Goal: Transaction & Acquisition: Download file/media

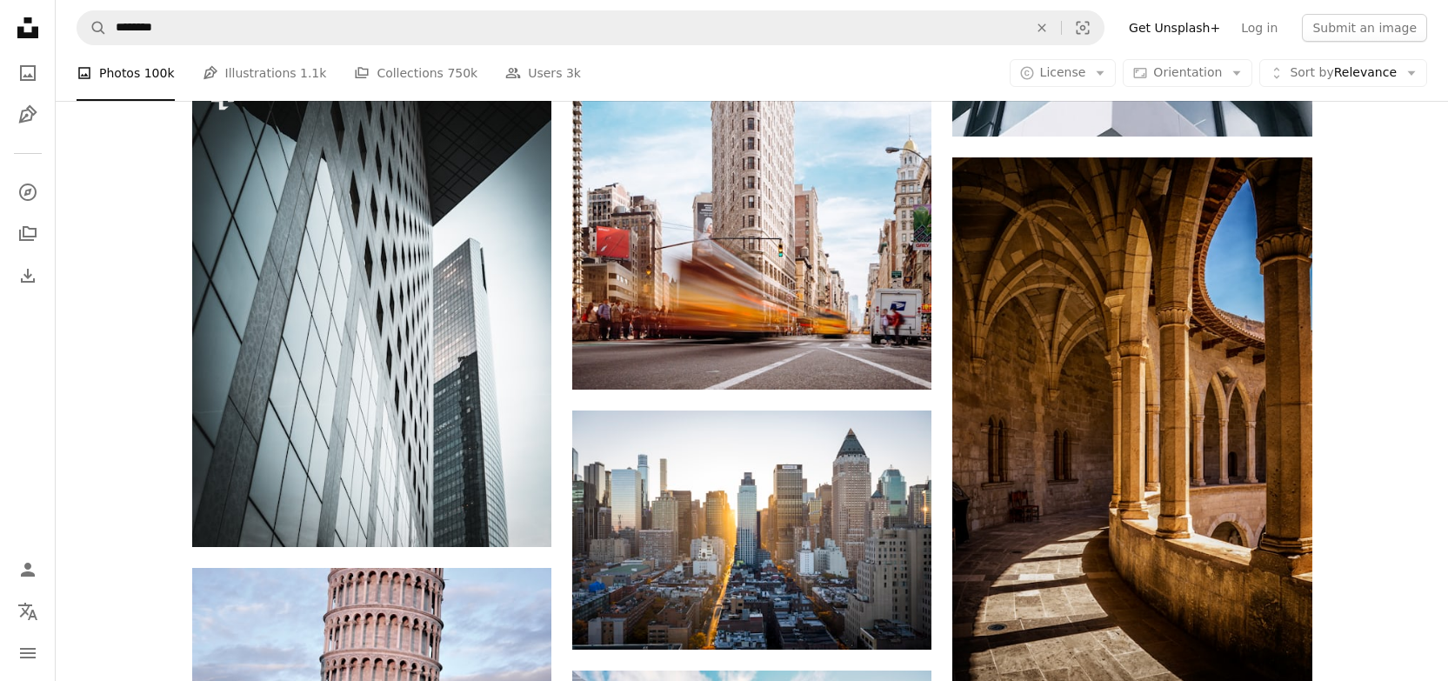
scroll to position [16241, 0]
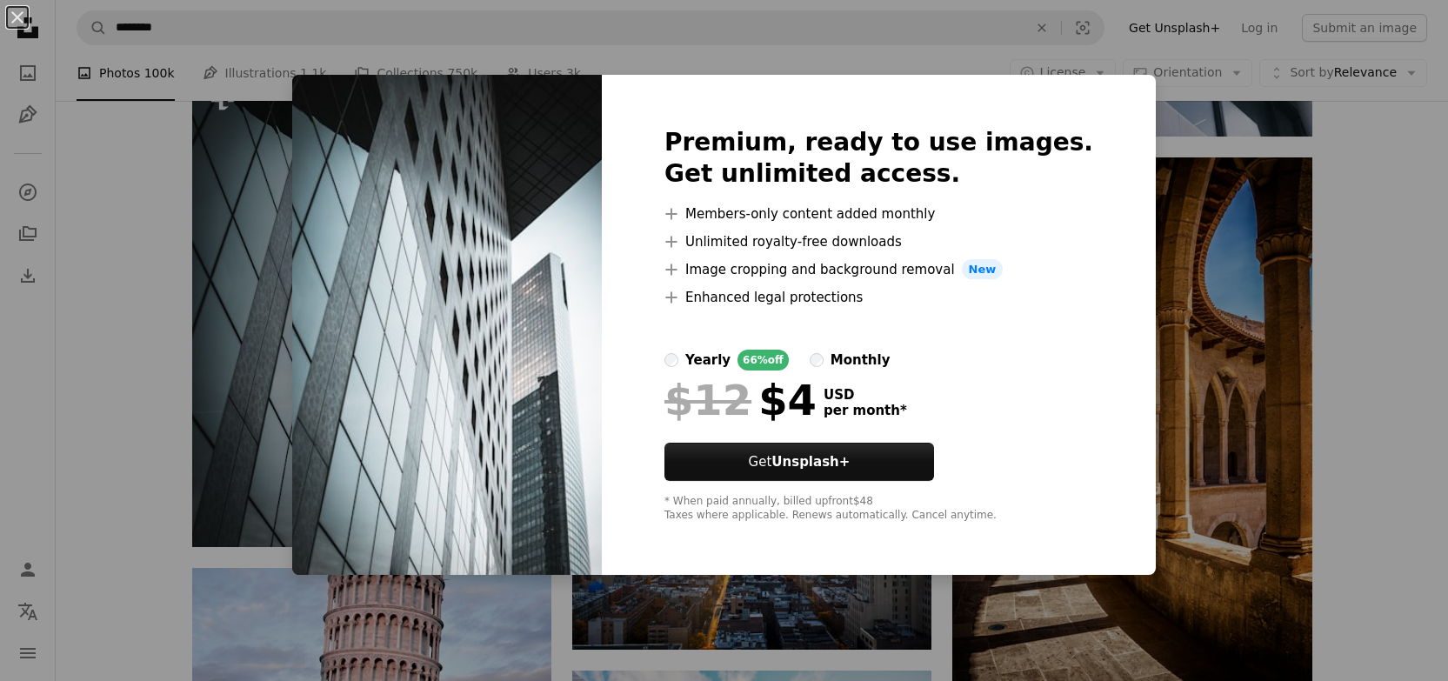
click at [1043, 256] on ul "A plus sign Members-only content added monthly A plus sign Unlimited royalty-fr…" at bounding box center [879, 256] width 429 height 104
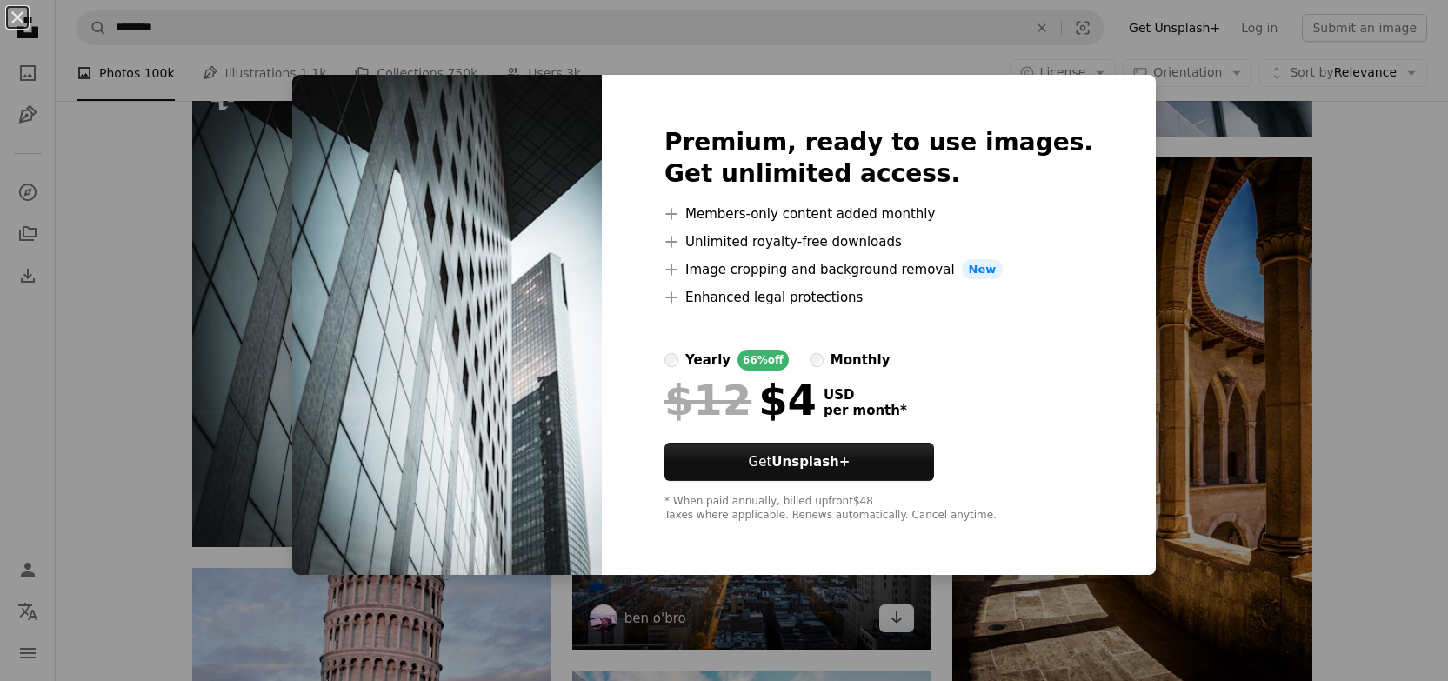
click at [843, 630] on div "An X shape Premium, ready to use images. Get unlimited access. A plus sign Memb…" at bounding box center [724, 340] width 1448 height 681
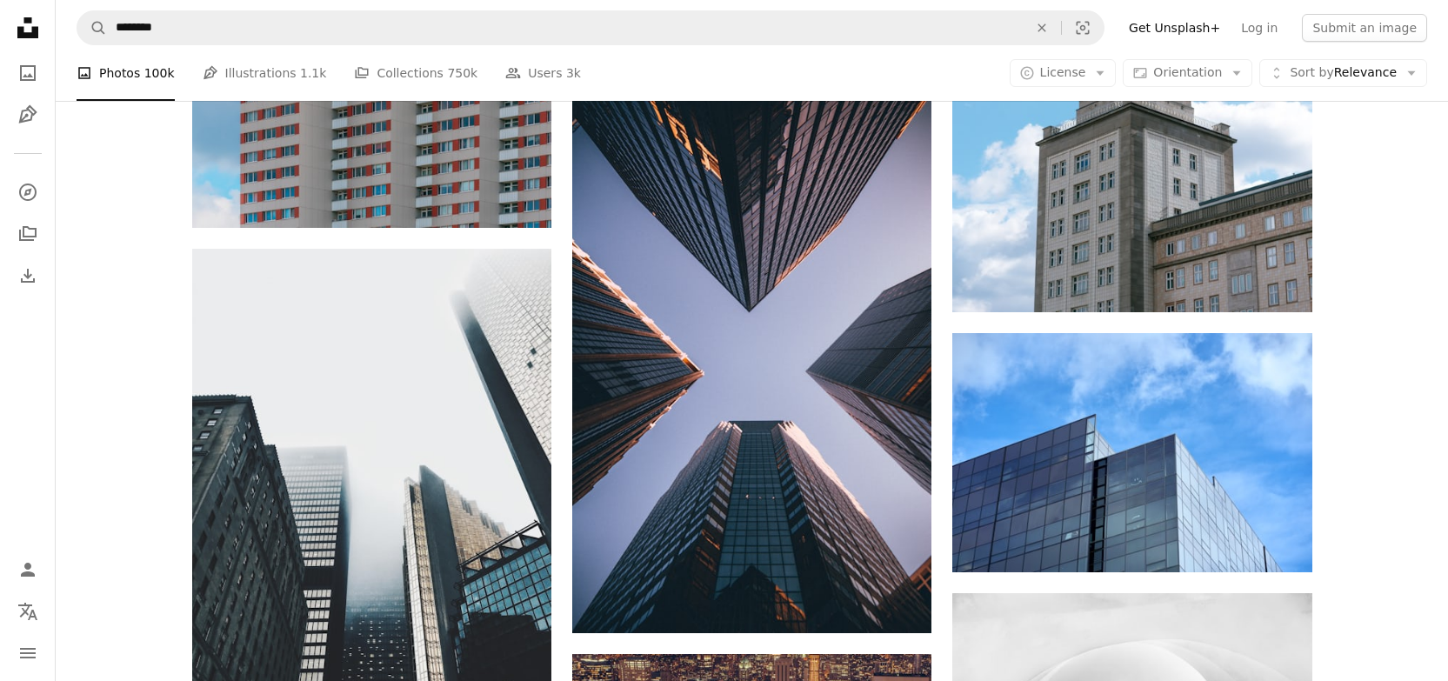
scroll to position [18054, 0]
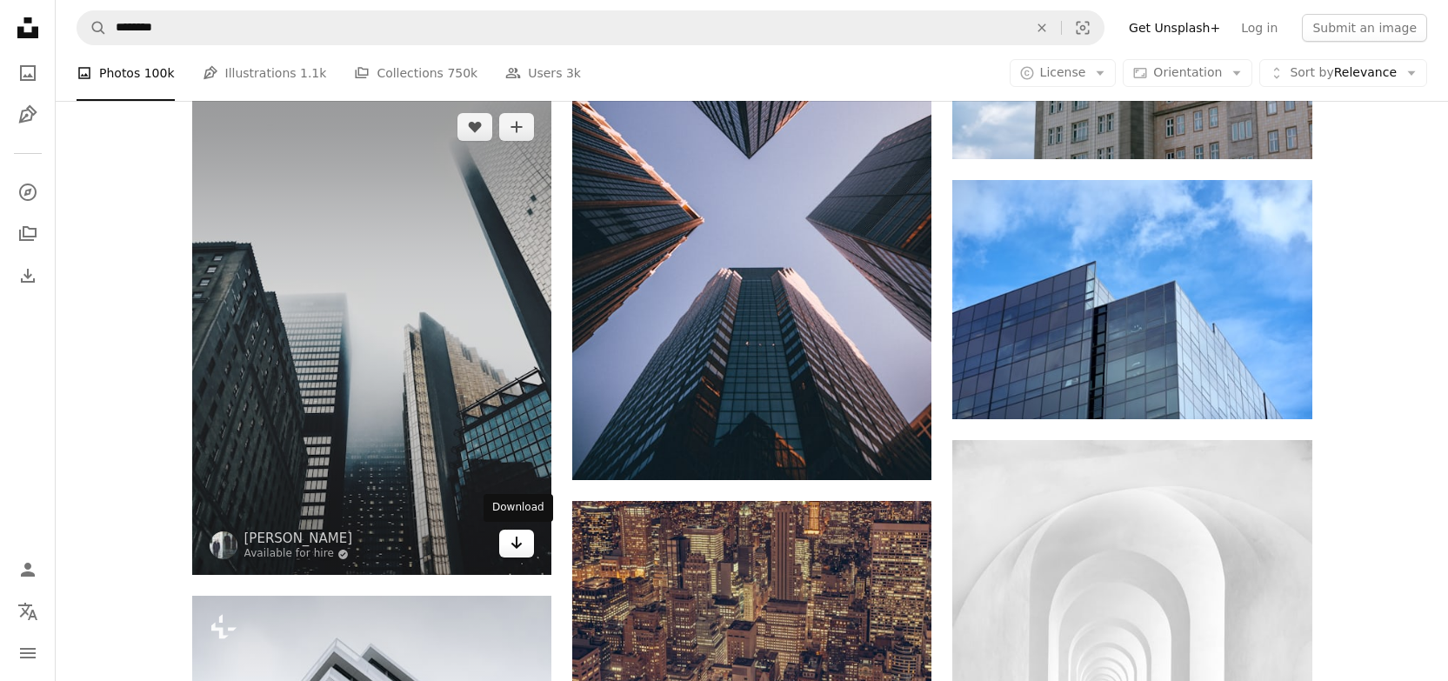
click at [512, 536] on icon "Arrow pointing down" at bounding box center [517, 542] width 14 height 21
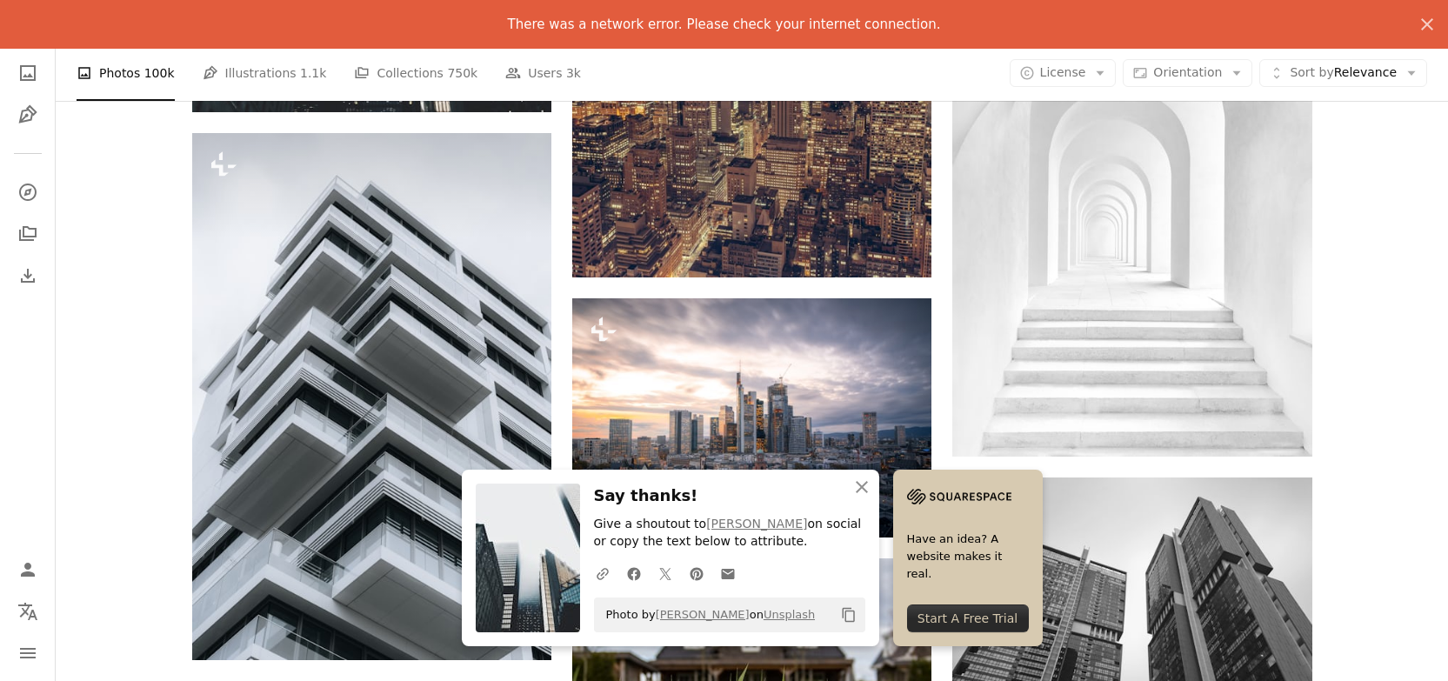
scroll to position [18817, 0]
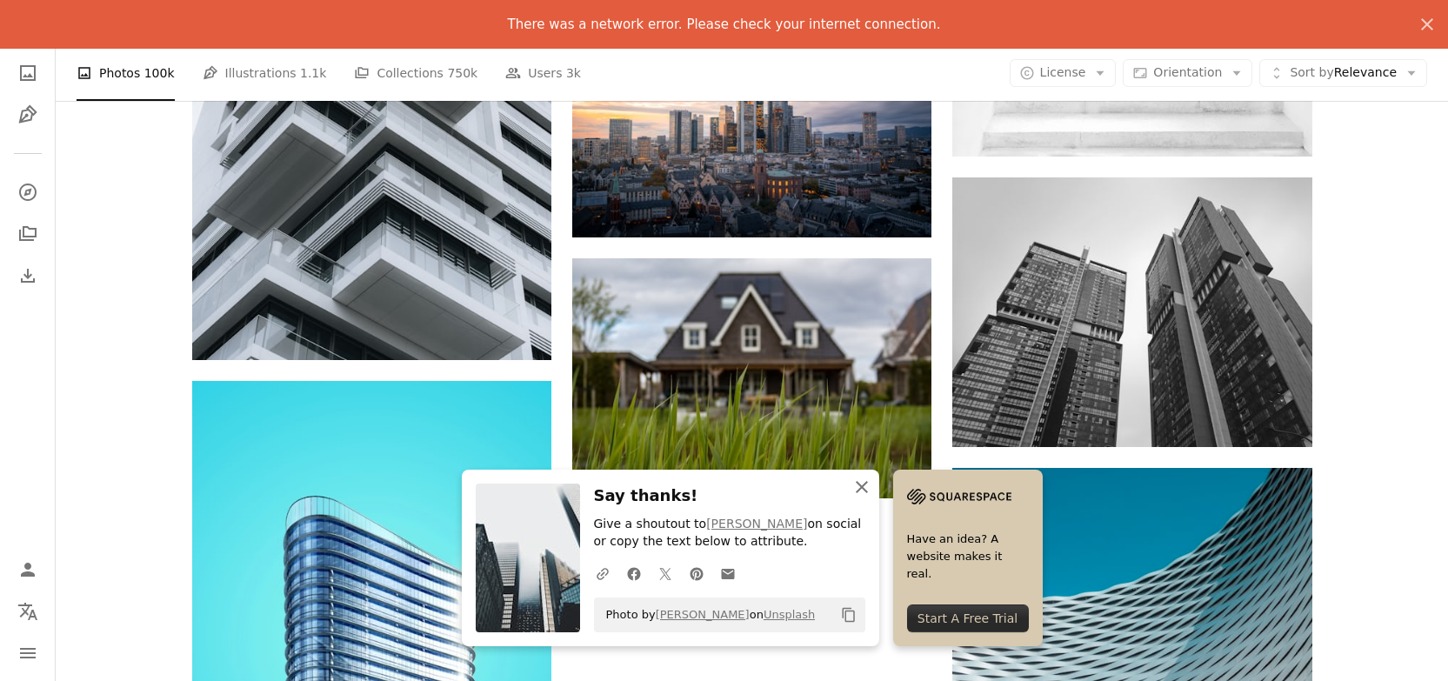
click at [863, 486] on icon "An X shape" at bounding box center [862, 487] width 21 height 21
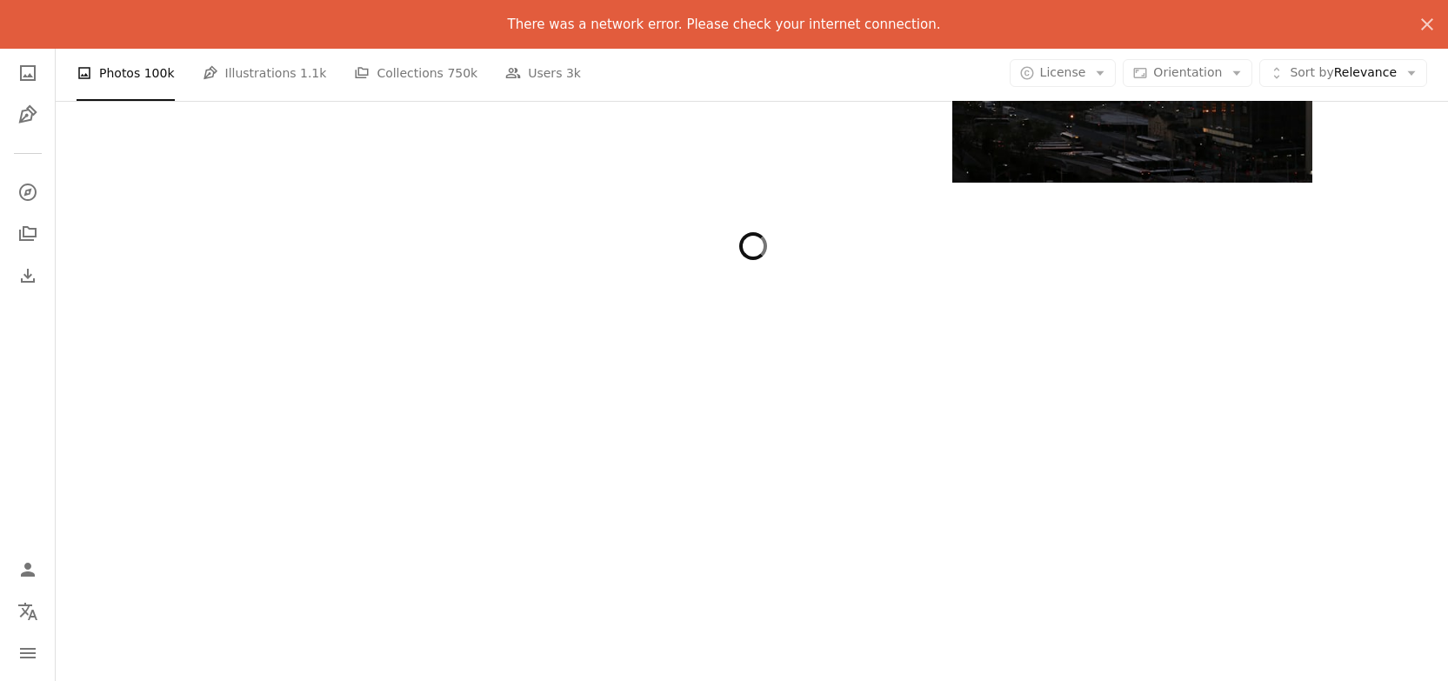
scroll to position [20581, 0]
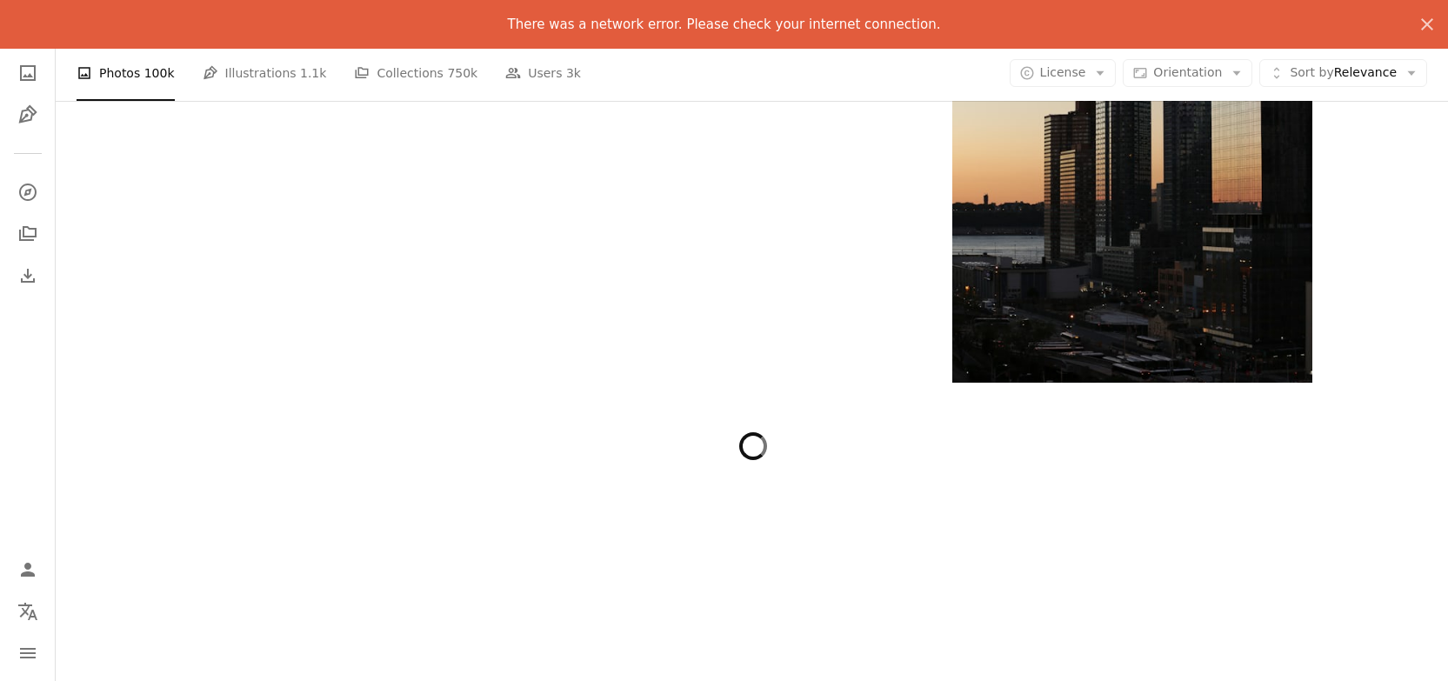
scroll to position [20731, 0]
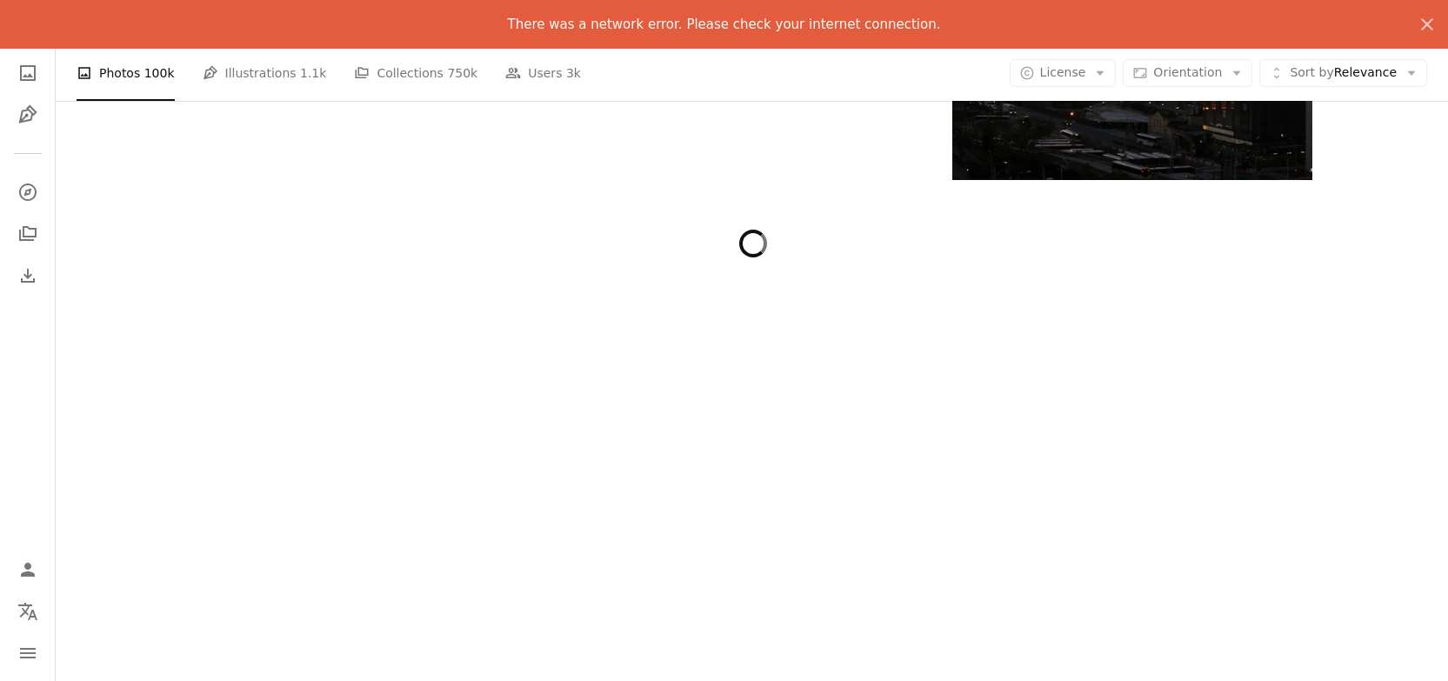
click at [832, 334] on div at bounding box center [752, 580] width 1393 height 717
click at [1425, 16] on icon "An X shape" at bounding box center [1427, 24] width 21 height 21
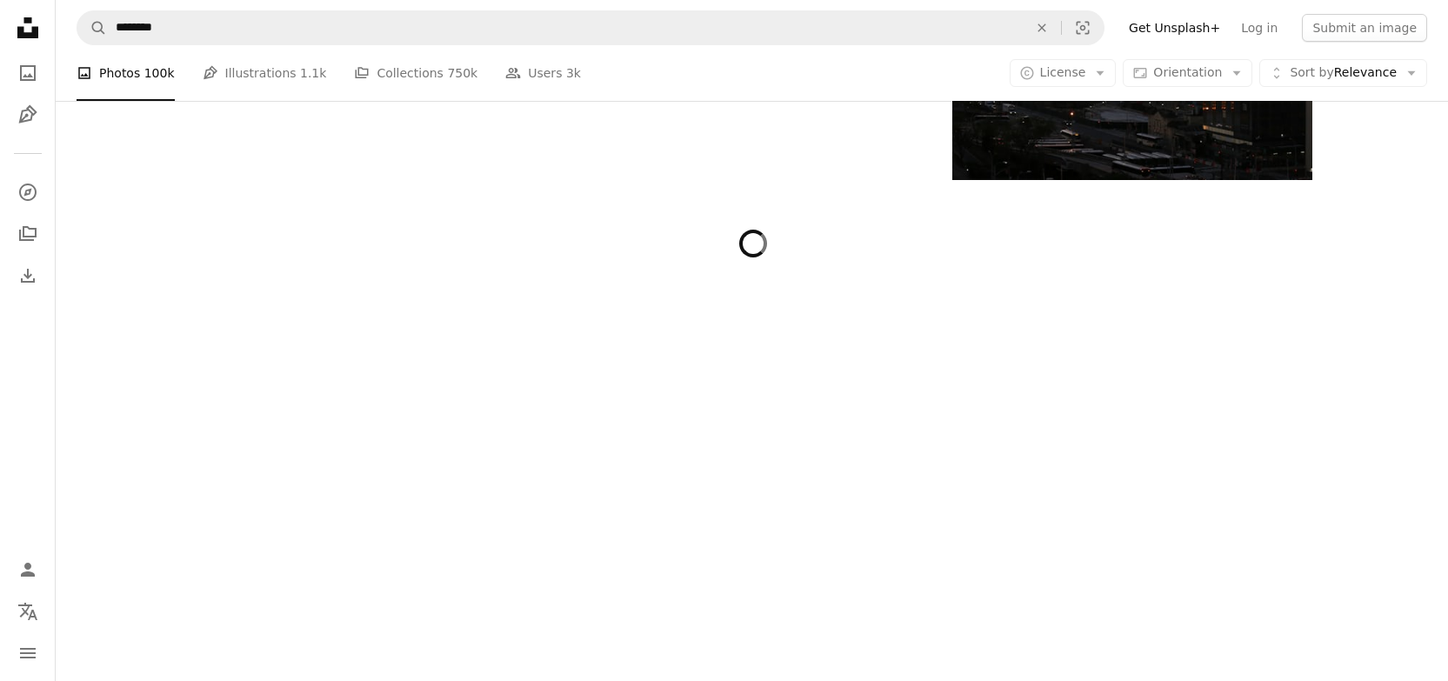
click at [1059, 492] on div at bounding box center [752, 580] width 1393 height 717
